Goal: Task Accomplishment & Management: Manage account settings

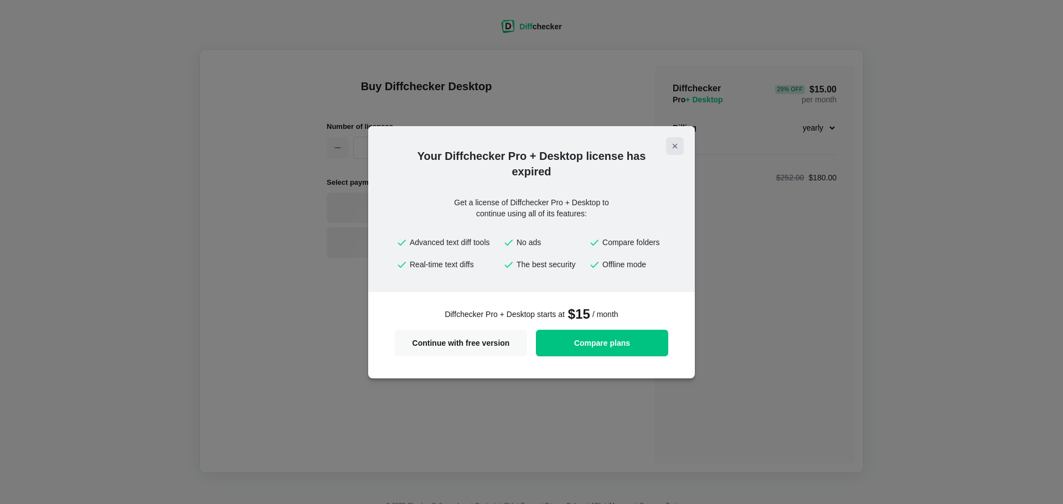
click at [676, 145] on icon "Close modal" at bounding box center [675, 146] width 4 height 4
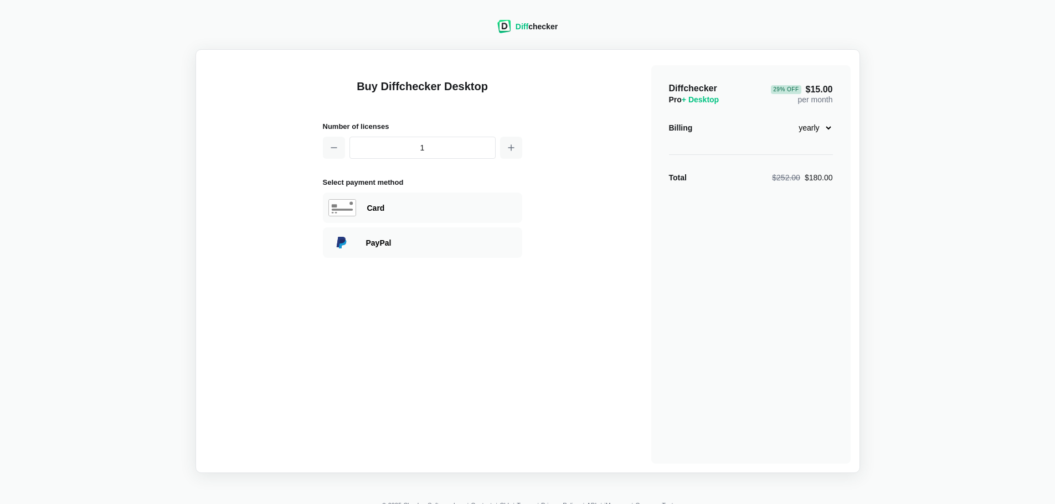
click at [511, 27] on img at bounding box center [504, 26] width 14 height 13
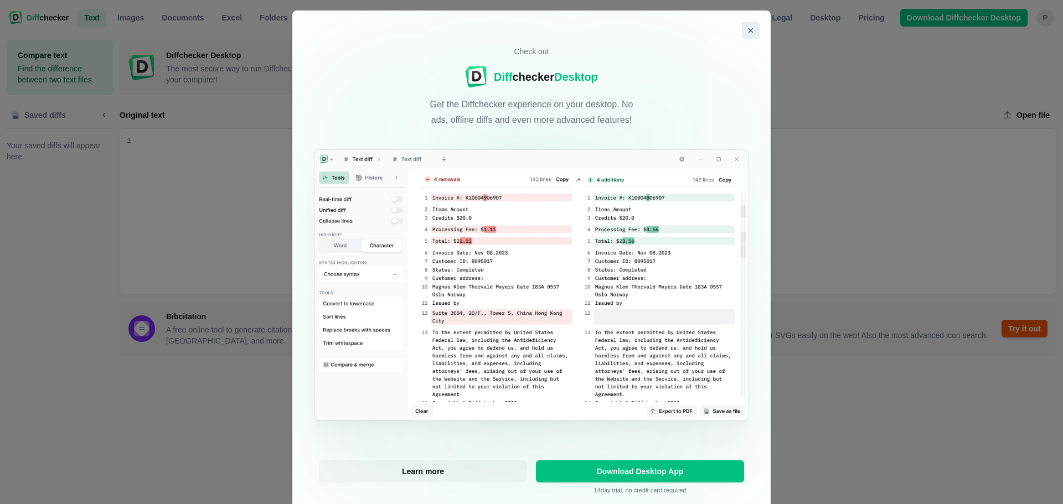
click at [742, 28] on button "Close modal" at bounding box center [751, 31] width 18 height 18
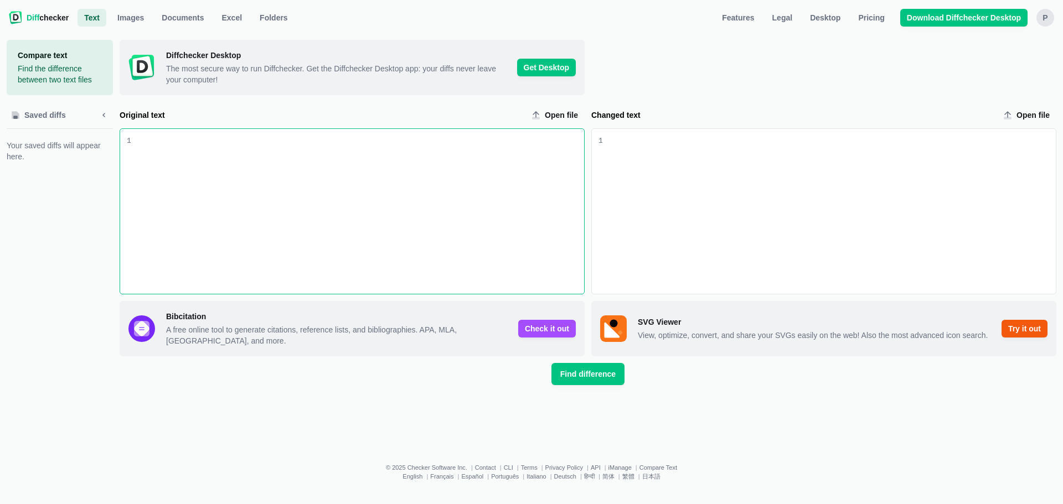
click at [1041, 17] on div "p" at bounding box center [1045, 18] width 18 height 18
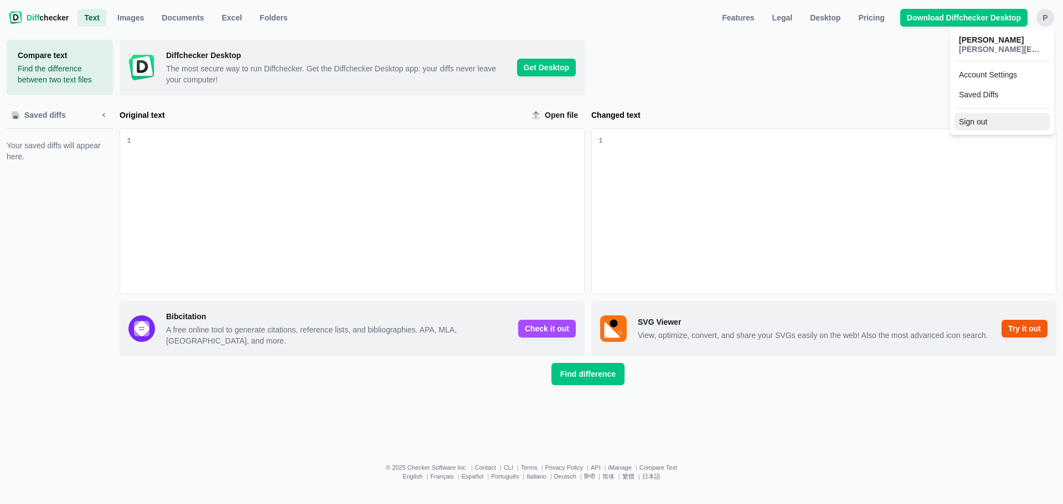
click at [974, 119] on button "Sign out" at bounding box center [1002, 122] width 95 height 18
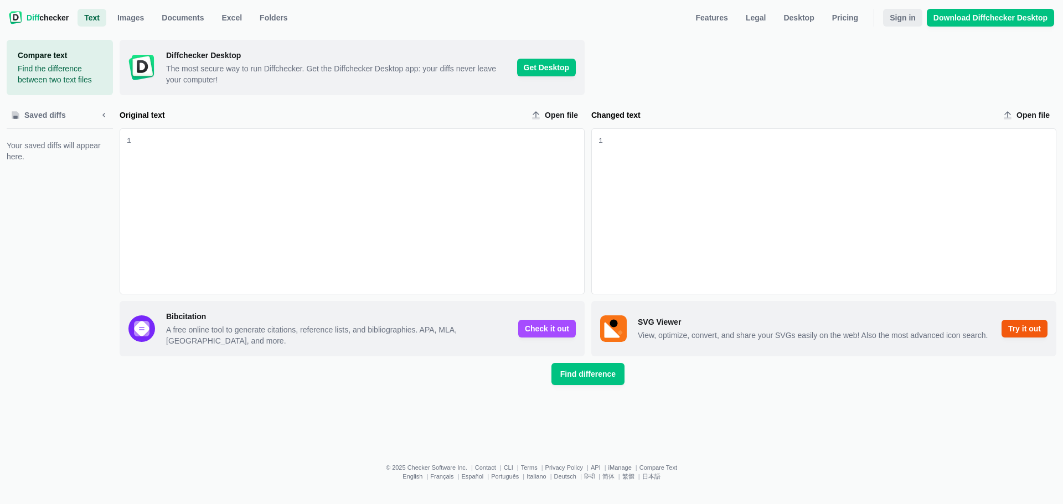
click at [913, 16] on span "Sign in" at bounding box center [903, 17] width 30 height 11
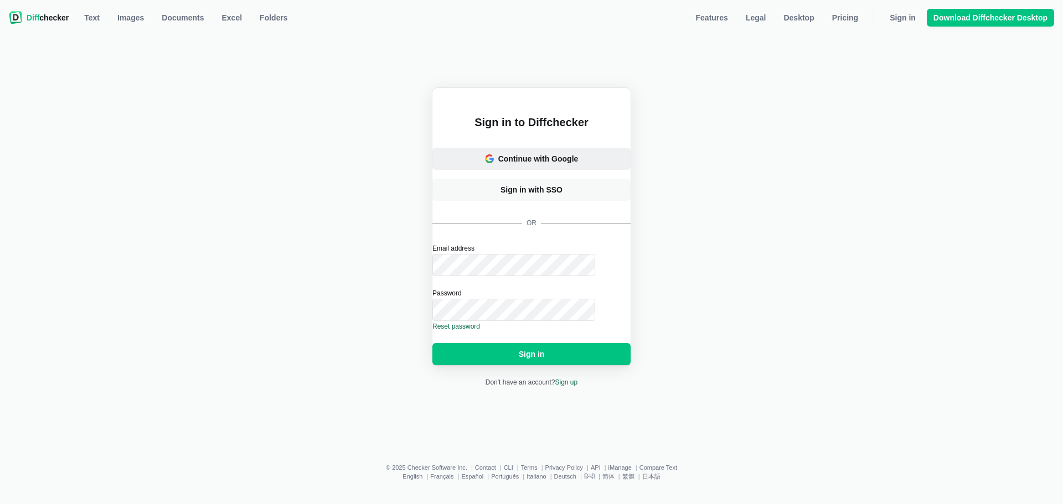
click at [577, 153] on span "Continue with Google" at bounding box center [532, 158] width 98 height 11
